Goal: Obtain resource: Download file/media

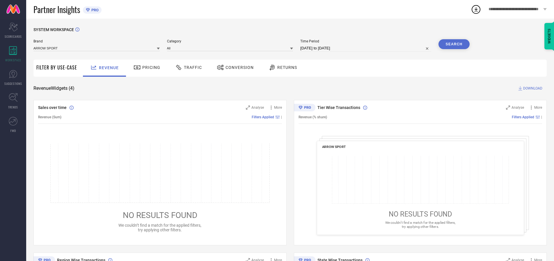
click at [187, 67] on span "Traffic" at bounding box center [193, 67] width 18 height 5
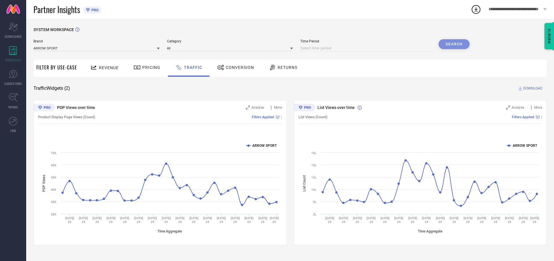
click at [367, 48] on input at bounding box center [365, 48] width 131 height 7
select select "7"
select select "2025"
select select "8"
select select "2025"
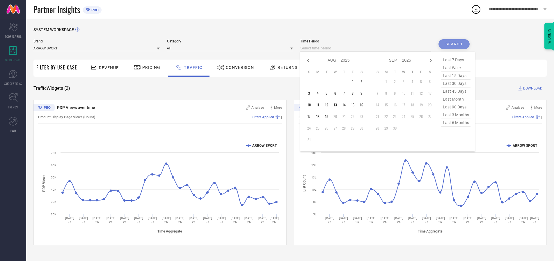
click at [311, 117] on td "17" at bounding box center [309, 116] width 9 height 9
type input "[DATE] to [DATE]"
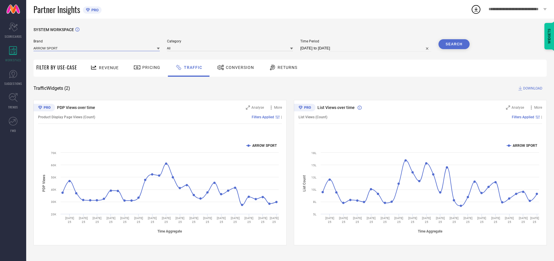
click at [97, 48] on input at bounding box center [96, 48] width 126 height 6
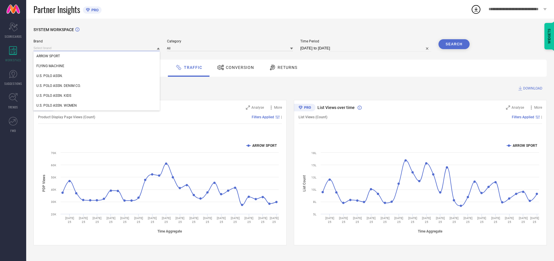
click at [97, 48] on input at bounding box center [96, 48] width 126 height 6
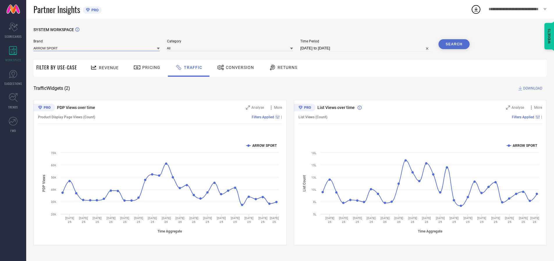
click at [97, 48] on input at bounding box center [96, 48] width 126 height 6
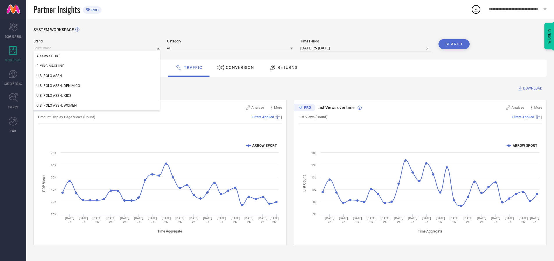
click at [97, 76] on div "U.S. POLO ASSN." at bounding box center [96, 76] width 126 height 10
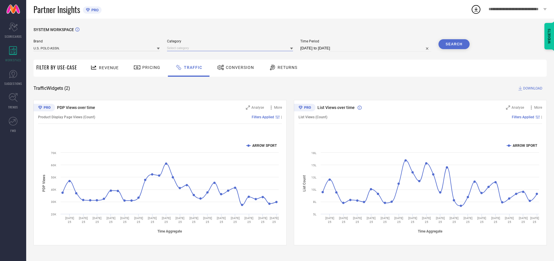
click at [231, 48] on input at bounding box center [230, 48] width 126 height 6
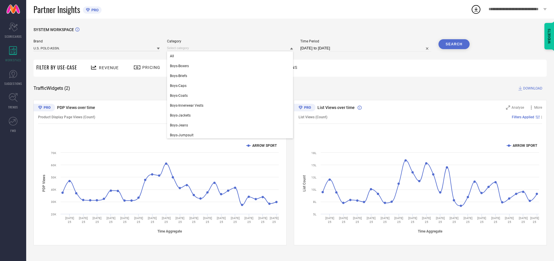
click at [231, 56] on div "All" at bounding box center [230, 56] width 126 height 10
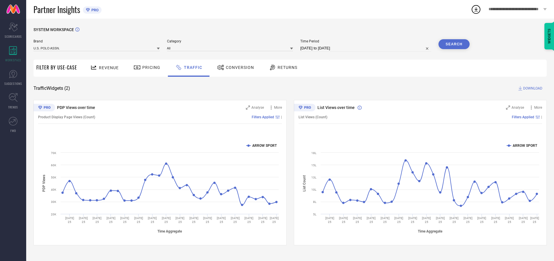
click at [454, 44] on button "Search" at bounding box center [453, 44] width 31 height 10
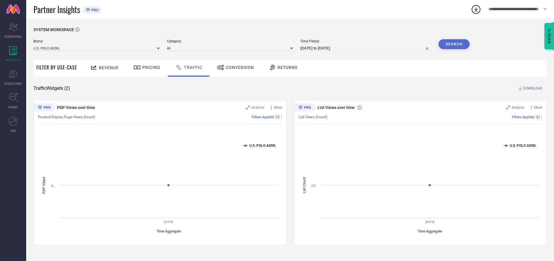
click at [532, 88] on span "DOWNLOAD" at bounding box center [532, 89] width 19 height 6
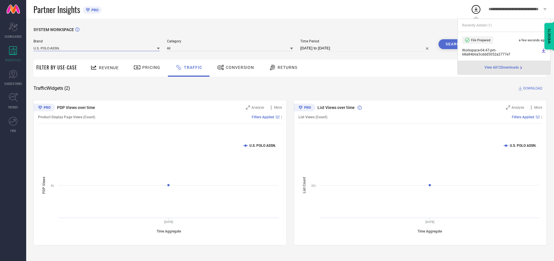
click at [97, 48] on input at bounding box center [96, 48] width 126 height 6
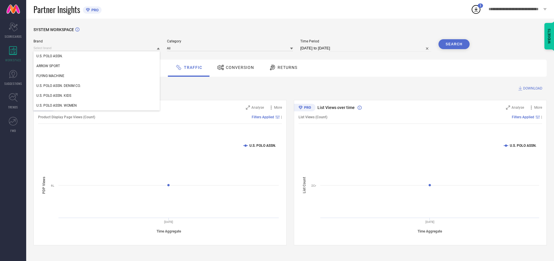
click at [97, 86] on div "U.S. POLO ASSN. DENIM CO." at bounding box center [96, 86] width 126 height 10
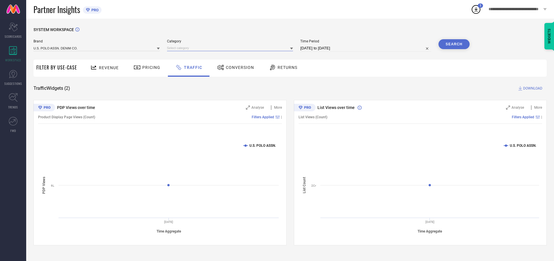
click at [231, 48] on input at bounding box center [230, 48] width 126 height 6
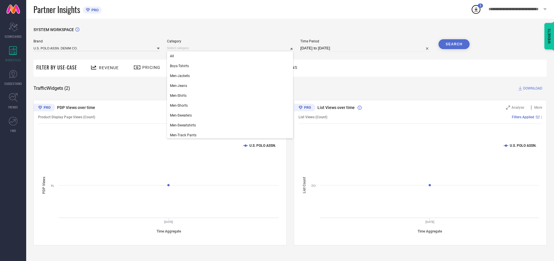
click at [231, 56] on div "All" at bounding box center [230, 56] width 126 height 10
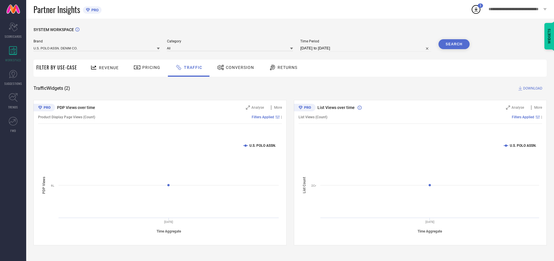
click at [454, 44] on button "Search" at bounding box center [453, 44] width 31 height 10
click at [532, 88] on span "DOWNLOAD" at bounding box center [532, 89] width 19 height 6
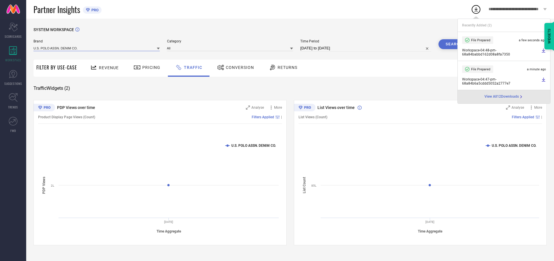
click at [97, 48] on input at bounding box center [96, 48] width 126 height 6
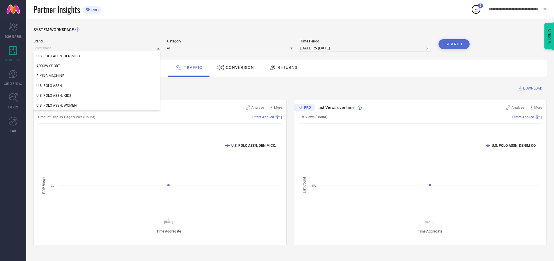
click at [97, 96] on div "U.S. POLO ASSN. KIDS" at bounding box center [96, 96] width 126 height 10
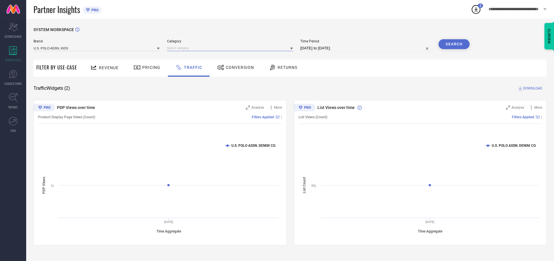
click at [231, 48] on input at bounding box center [230, 48] width 126 height 6
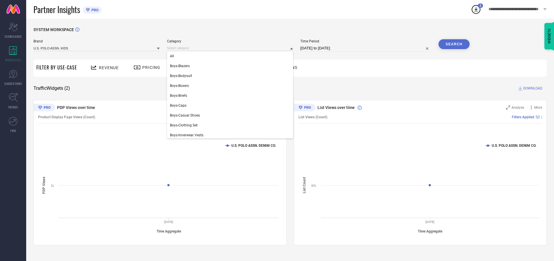
click at [231, 56] on div "All" at bounding box center [230, 56] width 126 height 10
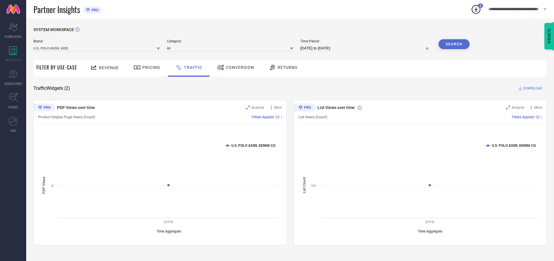
click at [454, 44] on button "Search" at bounding box center [453, 44] width 31 height 10
click at [532, 88] on span "DOWNLOAD" at bounding box center [532, 89] width 19 height 6
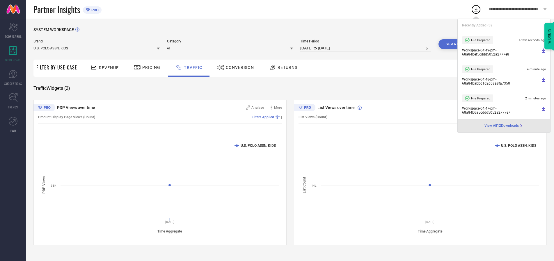
click at [97, 48] on input at bounding box center [96, 48] width 126 height 6
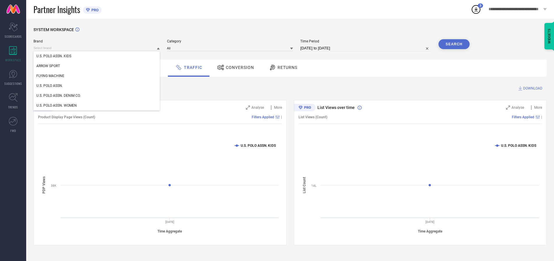
click at [97, 106] on div "U.S. POLO ASSN. WOMEN" at bounding box center [96, 106] width 126 height 10
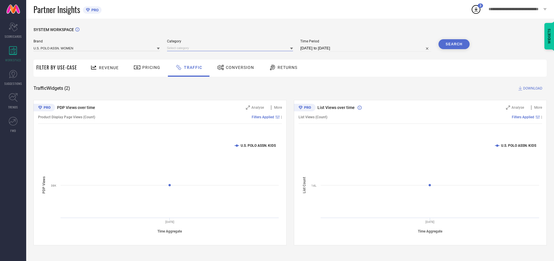
click at [231, 48] on input at bounding box center [230, 48] width 126 height 6
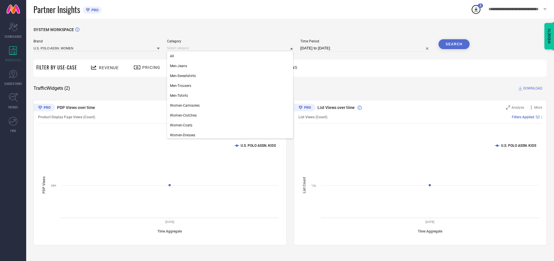
click at [231, 56] on div "All" at bounding box center [230, 56] width 126 height 10
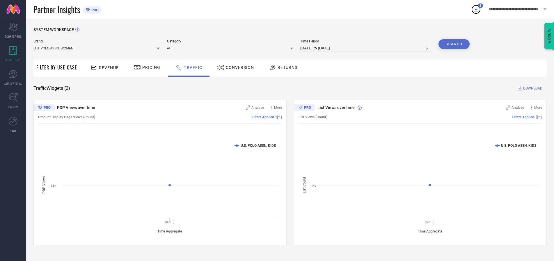
click at [454, 44] on button "Search" at bounding box center [453, 44] width 31 height 10
click at [532, 88] on span "DOWNLOAD" at bounding box center [532, 89] width 19 height 6
click at [367, 48] on input at bounding box center [365, 48] width 131 height 7
select select "7"
select select "2025"
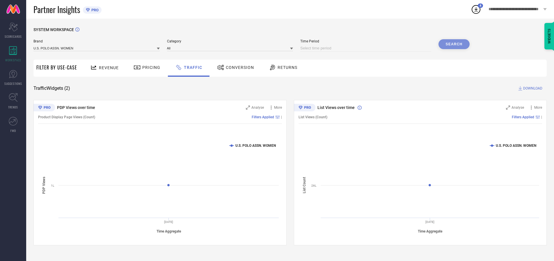
select select "8"
select select "2025"
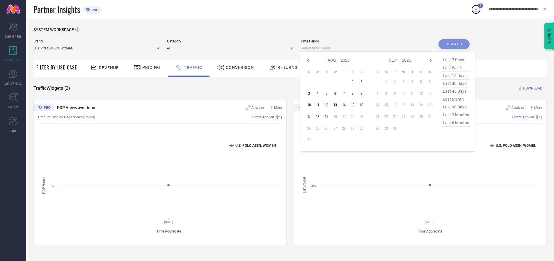
click at [319, 117] on td "18" at bounding box center [317, 116] width 9 height 9
type input "[DATE] to [DATE]"
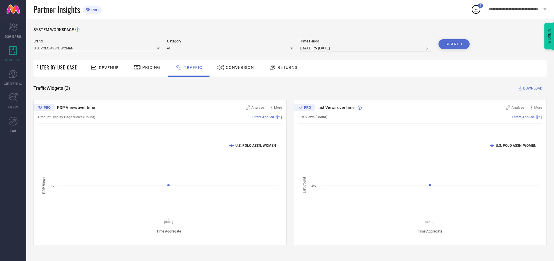
click at [97, 48] on input at bounding box center [96, 48] width 126 height 6
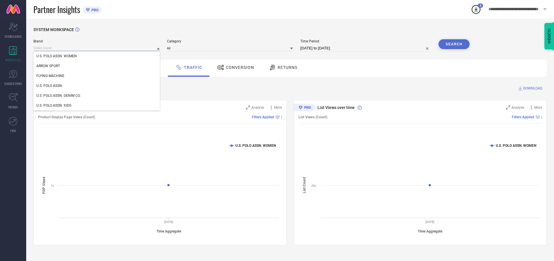
click at [97, 48] on input at bounding box center [96, 48] width 126 height 6
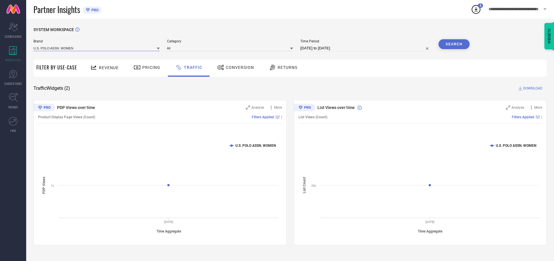
click at [97, 48] on input at bounding box center [96, 48] width 126 height 6
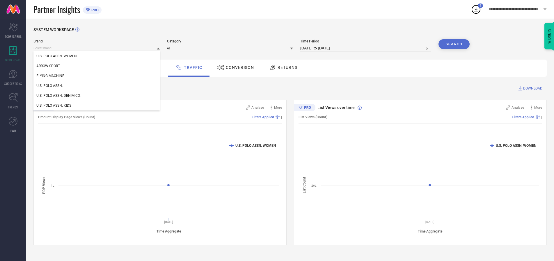
click at [97, 56] on div "U.S. POLO ASSN. WOMEN" at bounding box center [96, 56] width 126 height 10
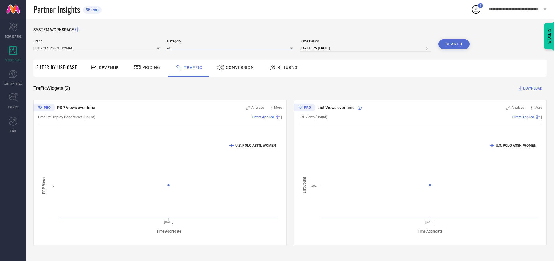
click at [231, 48] on input at bounding box center [230, 48] width 126 height 6
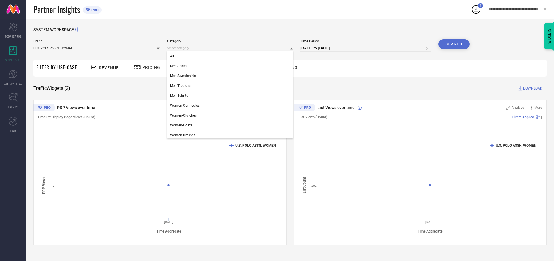
click at [231, 56] on div "All" at bounding box center [230, 56] width 126 height 10
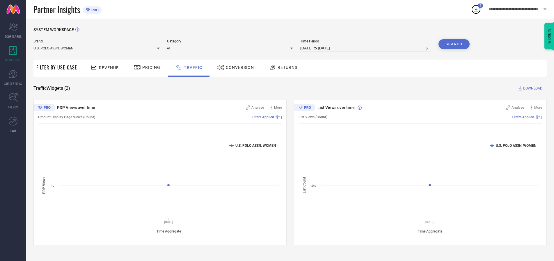
click at [454, 44] on button "Search" at bounding box center [453, 44] width 31 height 10
click at [532, 88] on span "DOWNLOAD" at bounding box center [532, 89] width 19 height 6
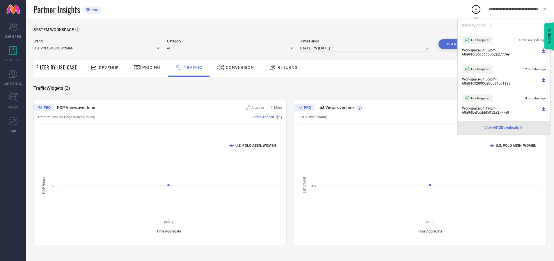
click at [97, 48] on input at bounding box center [96, 48] width 126 height 6
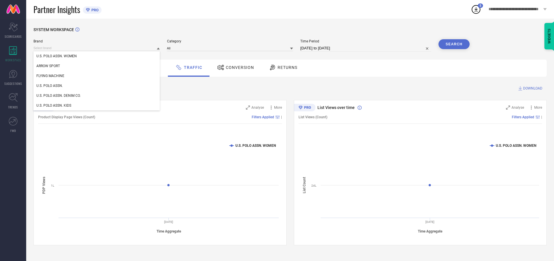
click at [97, 86] on div "U.S. POLO ASSN." at bounding box center [96, 86] width 126 height 10
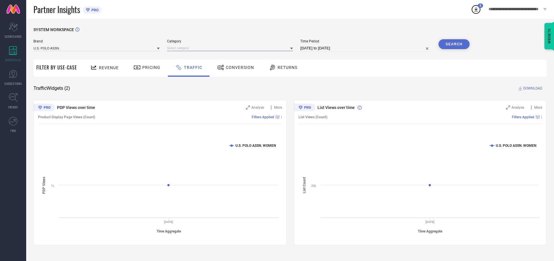
click at [231, 48] on input at bounding box center [230, 48] width 126 height 6
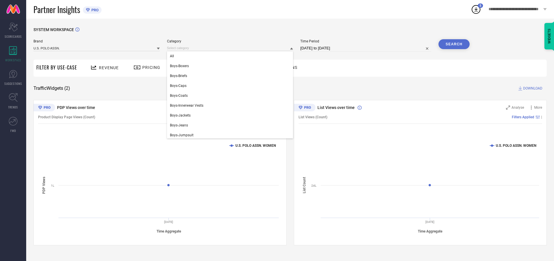
click at [231, 56] on div "All" at bounding box center [230, 56] width 126 height 10
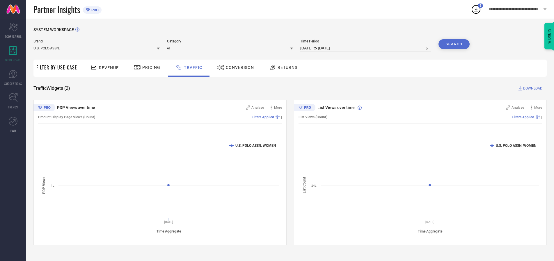
click at [454, 44] on button "Search" at bounding box center [453, 44] width 31 height 10
click at [532, 88] on span "DOWNLOAD" at bounding box center [532, 89] width 19 height 6
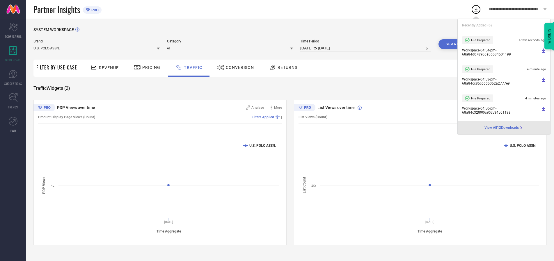
click at [97, 48] on input at bounding box center [96, 48] width 126 height 6
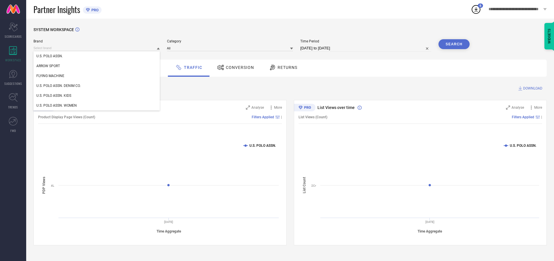
click at [97, 86] on div "U.S. POLO ASSN. DENIM CO." at bounding box center [96, 86] width 126 height 10
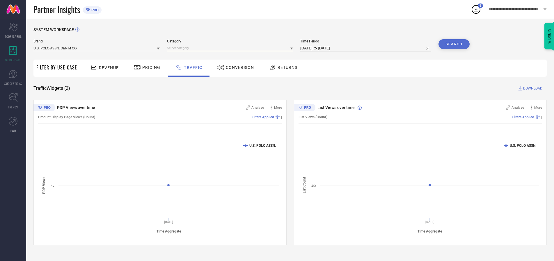
click at [231, 48] on input at bounding box center [230, 48] width 126 height 6
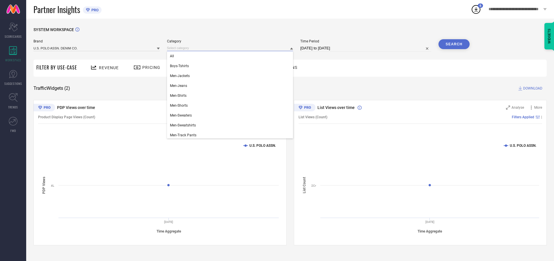
click at [231, 56] on div "All" at bounding box center [230, 56] width 126 height 10
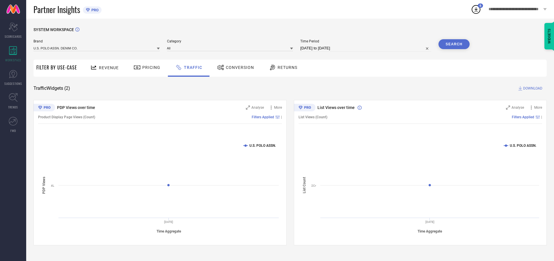
click at [454, 44] on button "Search" at bounding box center [453, 44] width 31 height 10
click at [532, 88] on span "DOWNLOAD" at bounding box center [532, 89] width 19 height 6
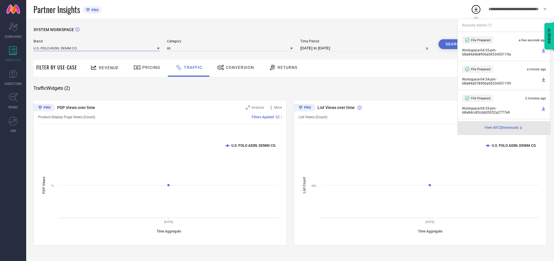
click at [97, 48] on input at bounding box center [96, 48] width 126 height 6
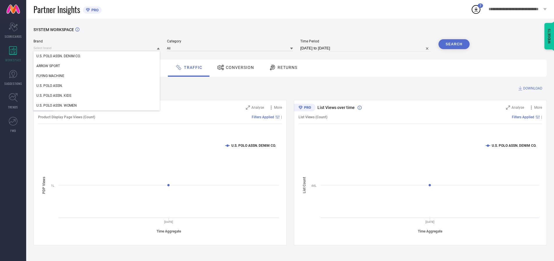
click at [97, 96] on div "U.S. POLO ASSN. KIDS" at bounding box center [96, 96] width 126 height 10
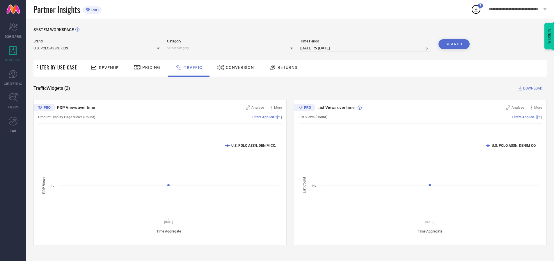
click at [231, 48] on input at bounding box center [230, 48] width 126 height 6
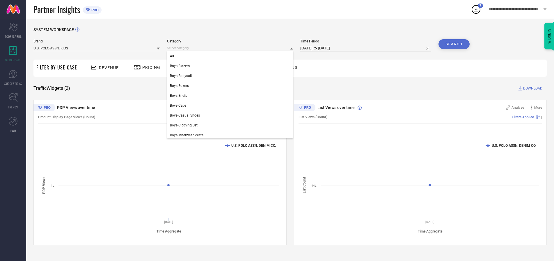
click at [231, 56] on div "All" at bounding box center [230, 56] width 126 height 10
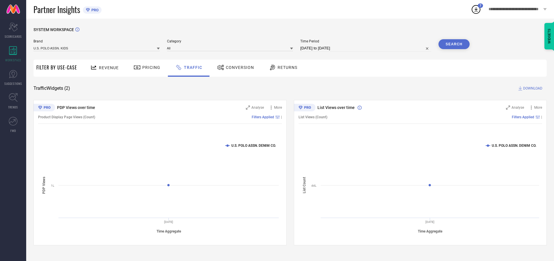
click at [454, 44] on button "Search" at bounding box center [453, 44] width 31 height 10
click at [532, 88] on span "DOWNLOAD" at bounding box center [532, 89] width 19 height 6
click at [367, 48] on input at bounding box center [365, 48] width 131 height 7
select select "7"
select select "2025"
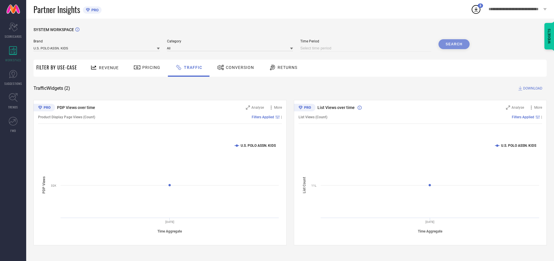
select select "8"
select select "2025"
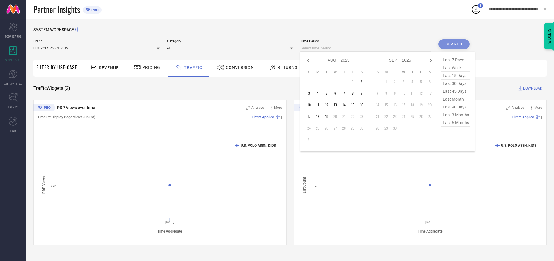
click at [328, 117] on td "19" at bounding box center [326, 116] width 9 height 9
type input "[DATE] to [DATE]"
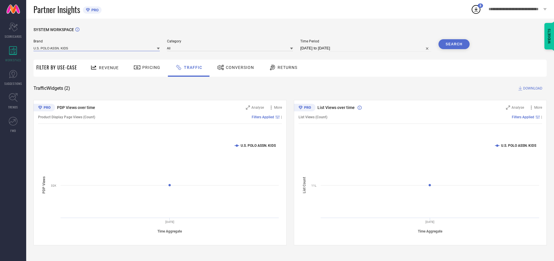
click at [97, 48] on input at bounding box center [96, 48] width 126 height 6
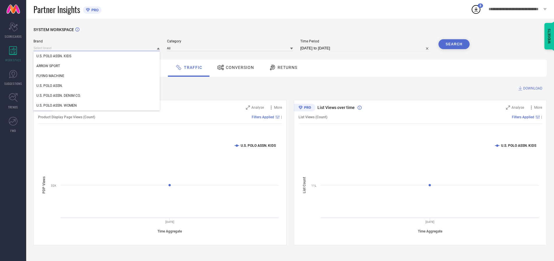
click at [97, 48] on input at bounding box center [96, 48] width 126 height 6
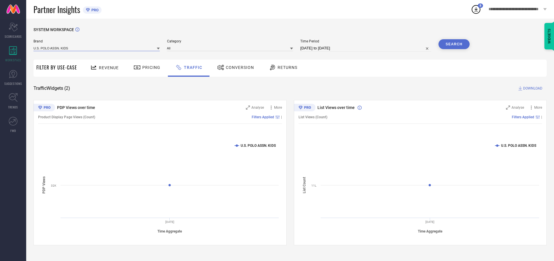
click at [97, 48] on input at bounding box center [96, 48] width 126 height 6
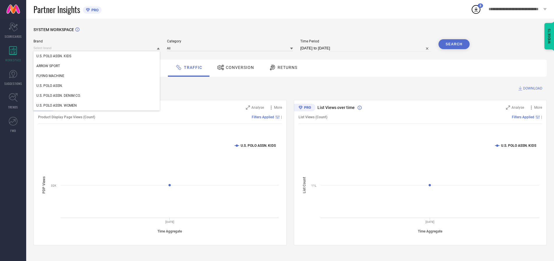
click at [97, 56] on div "U.S. POLO ASSN. KIDS" at bounding box center [96, 56] width 126 height 10
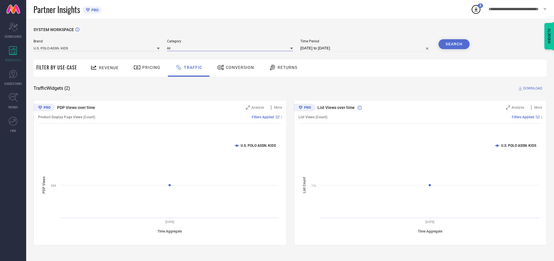
click at [231, 48] on input at bounding box center [230, 48] width 126 height 6
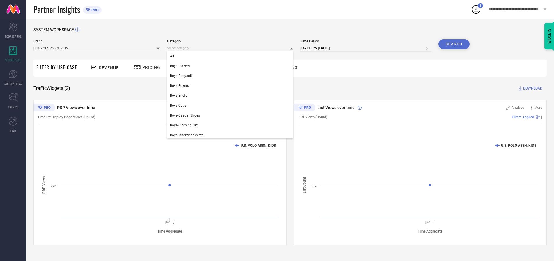
click at [231, 56] on div "All" at bounding box center [230, 56] width 126 height 10
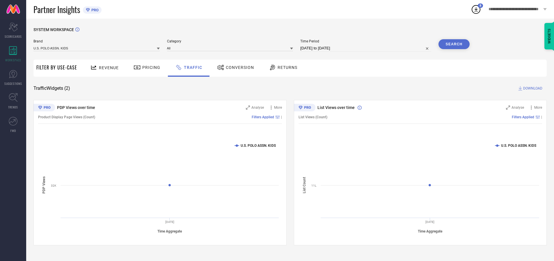
click at [454, 44] on button "Search" at bounding box center [453, 44] width 31 height 10
click at [532, 88] on span "DOWNLOAD" at bounding box center [532, 89] width 19 height 6
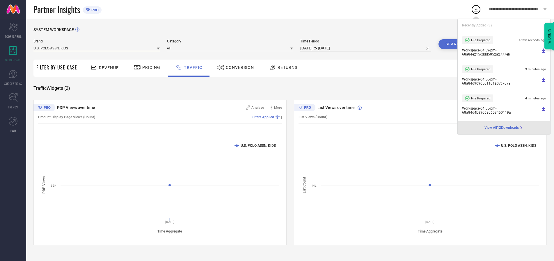
click at [97, 48] on input at bounding box center [96, 48] width 126 height 6
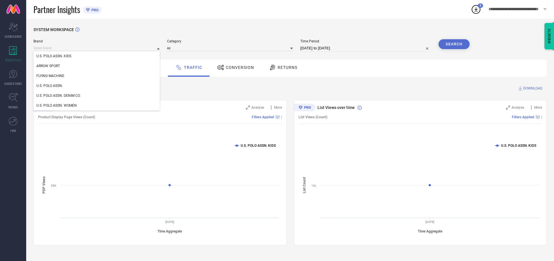
click at [97, 86] on div "U.S. POLO ASSN." at bounding box center [96, 86] width 126 height 10
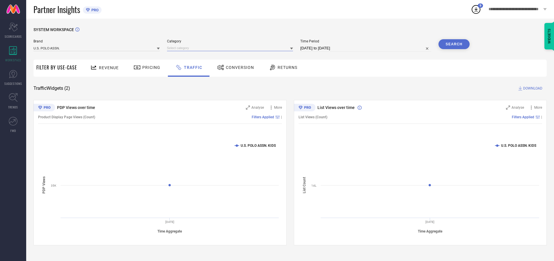
click at [231, 48] on input at bounding box center [230, 48] width 126 height 6
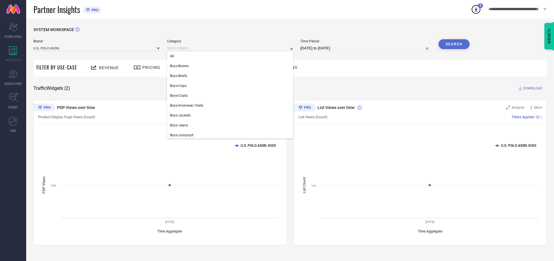
click at [231, 56] on div "All" at bounding box center [230, 56] width 126 height 10
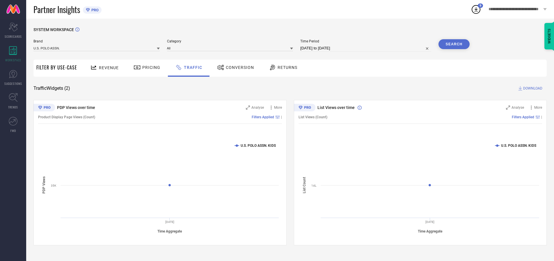
click at [454, 44] on button "Search" at bounding box center [453, 44] width 31 height 10
click at [532, 88] on span "DOWNLOAD" at bounding box center [532, 89] width 19 height 6
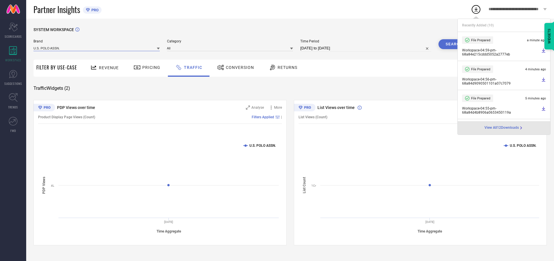
click at [97, 48] on input at bounding box center [96, 48] width 126 height 6
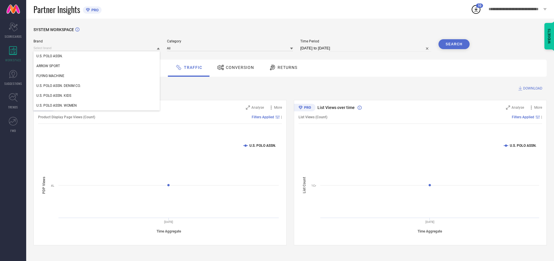
click at [97, 86] on div "U.S. POLO ASSN. DENIM CO." at bounding box center [96, 86] width 126 height 10
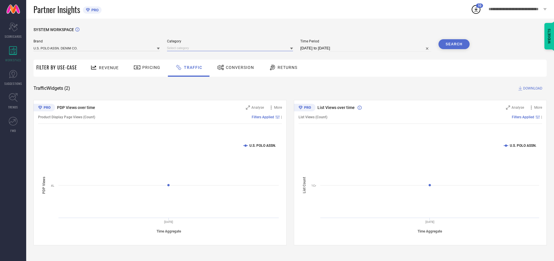
click at [231, 48] on input at bounding box center [230, 48] width 126 height 6
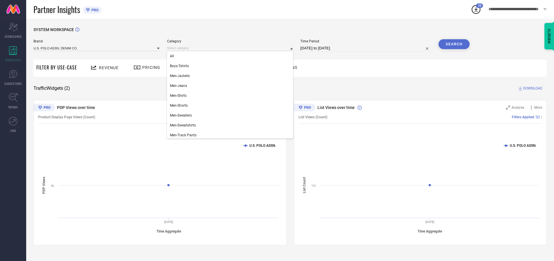
click at [231, 56] on div "All" at bounding box center [230, 56] width 126 height 10
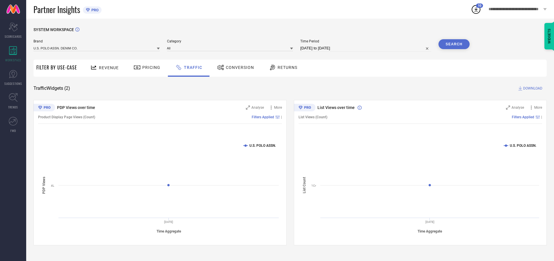
click at [454, 44] on button "Search" at bounding box center [453, 44] width 31 height 10
click at [532, 88] on span "DOWNLOAD" at bounding box center [532, 89] width 19 height 6
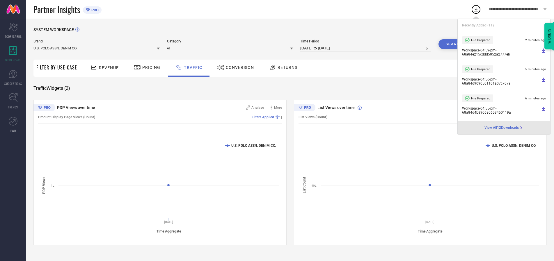
click at [97, 48] on input at bounding box center [96, 48] width 126 height 6
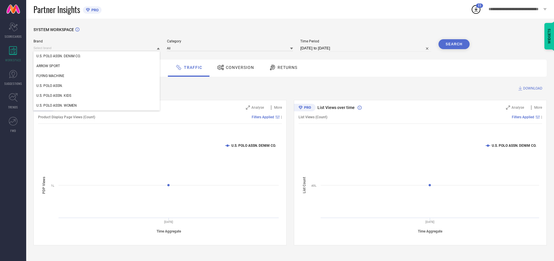
click at [97, 106] on div "U.S. POLO ASSN. WOMEN" at bounding box center [96, 106] width 126 height 10
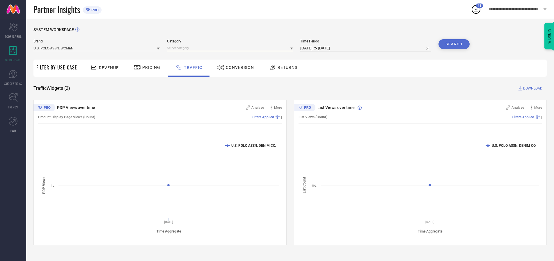
click at [231, 48] on input at bounding box center [230, 48] width 126 height 6
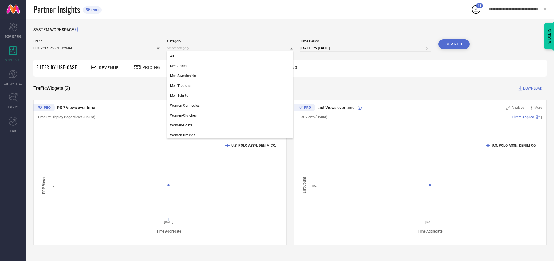
click at [231, 56] on div "All" at bounding box center [230, 56] width 126 height 10
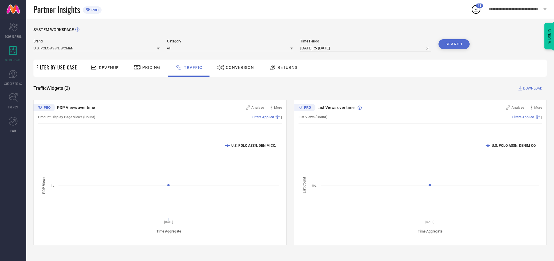
click at [454, 44] on button "Search" at bounding box center [453, 44] width 31 height 10
click at [532, 88] on span "DOWNLOAD" at bounding box center [532, 89] width 19 height 6
